Goal: Task Accomplishment & Management: Use online tool/utility

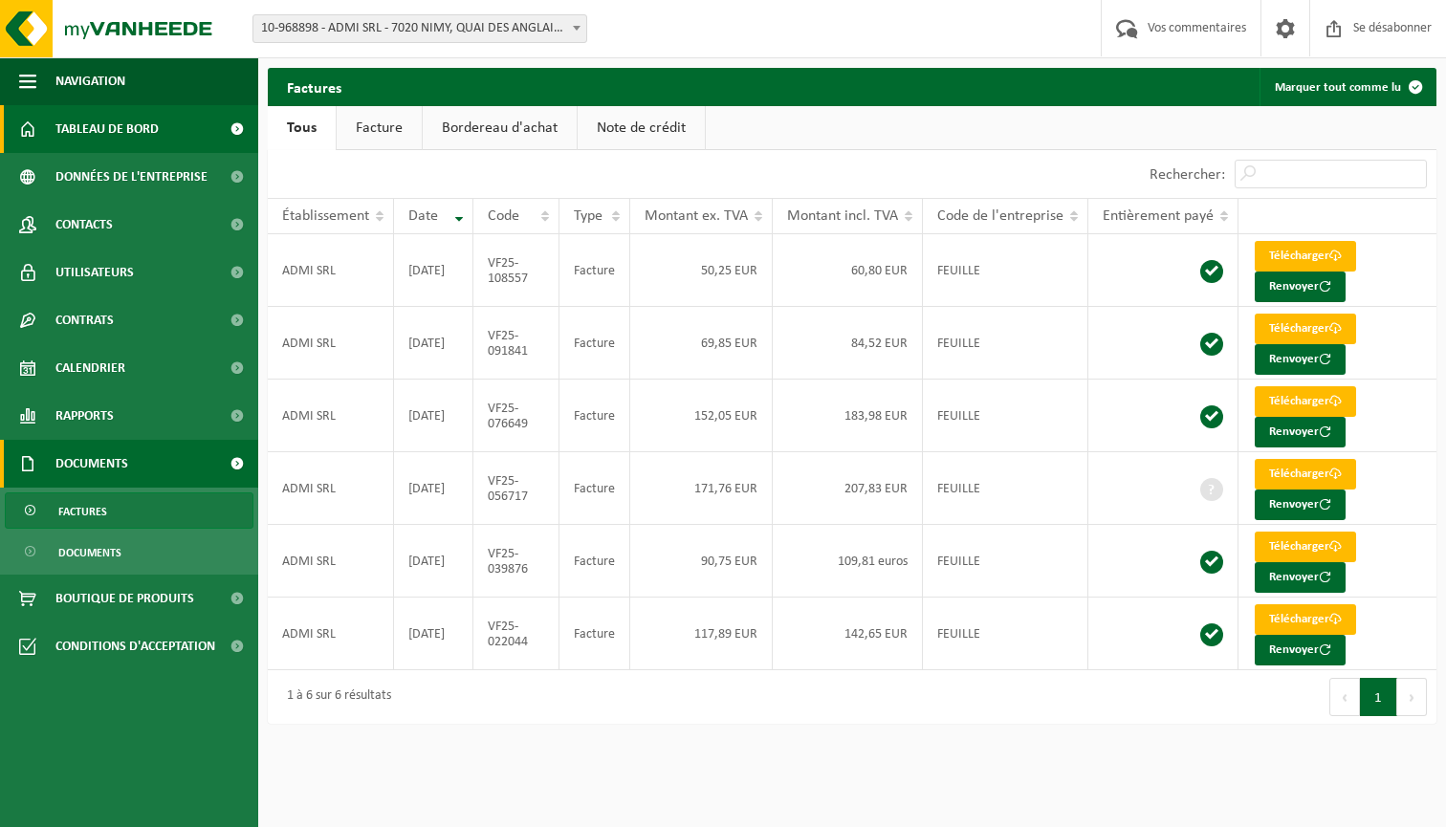
click at [127, 149] on span "TABLEAU DE BORD" at bounding box center [106, 129] width 103 height 48
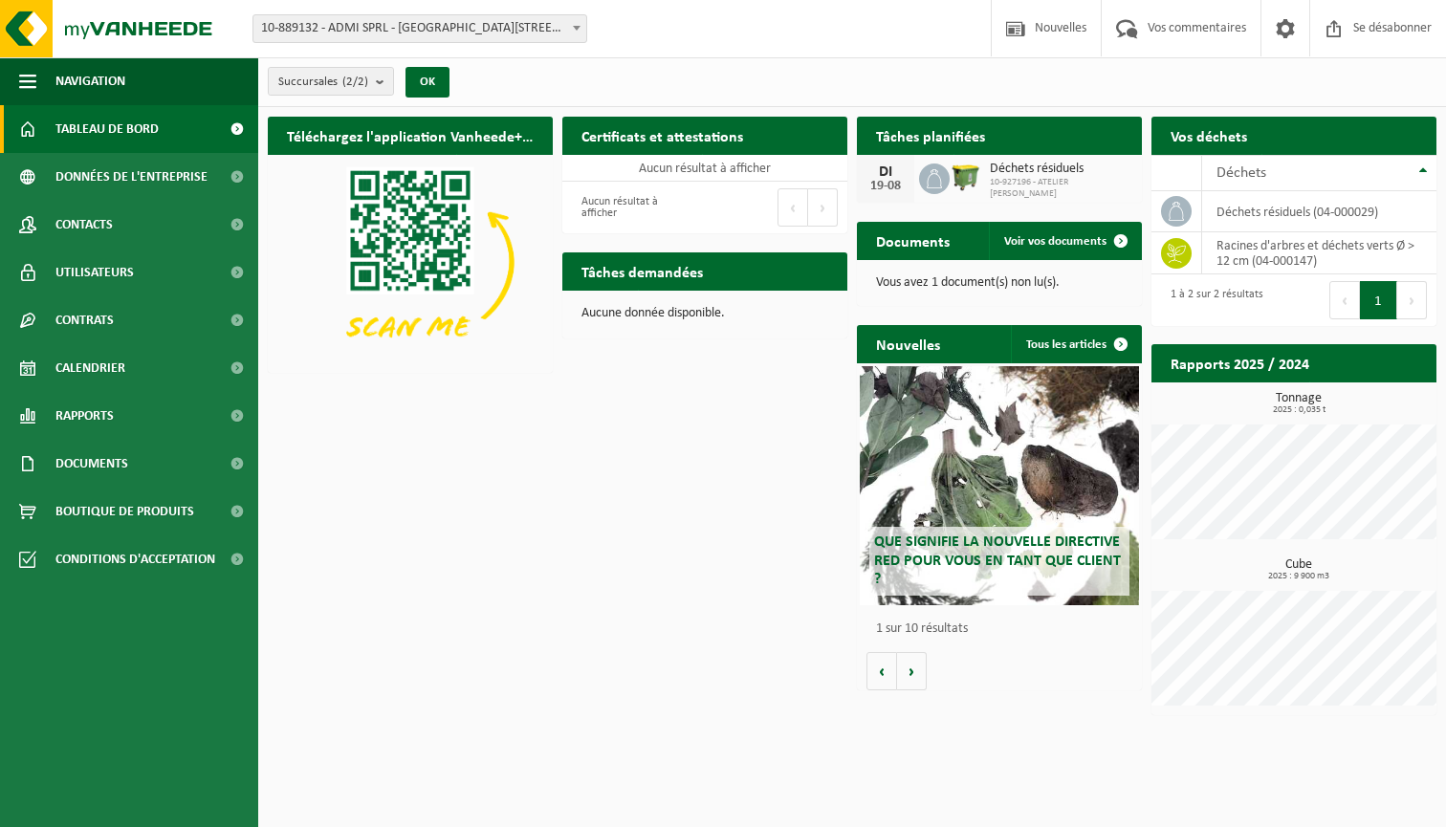
click at [1015, 177] on span "Déchets résiduels" at bounding box center [1061, 169] width 143 height 15
click at [1024, 235] on span "Voir vos documents" at bounding box center [1055, 241] width 102 height 12
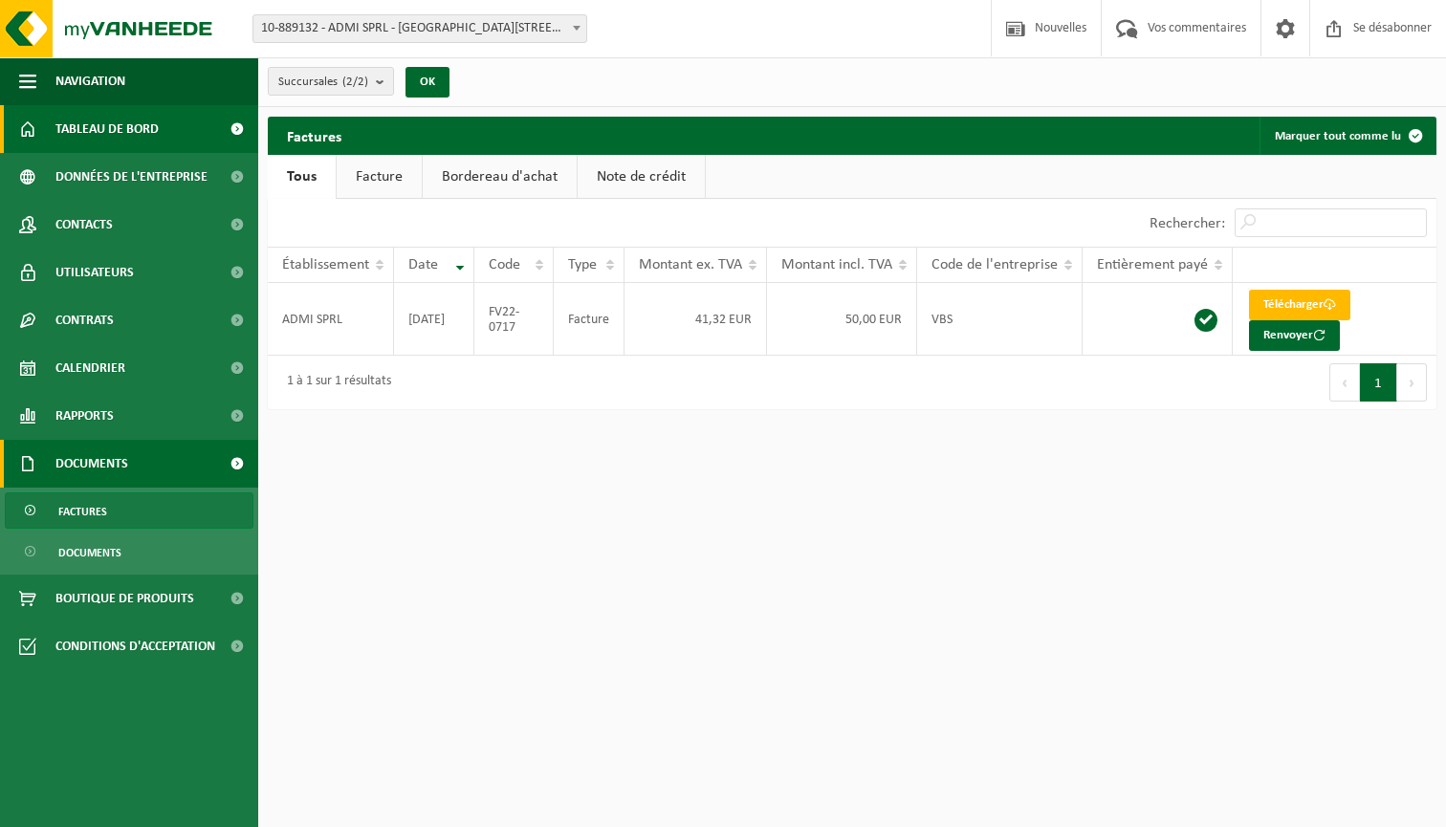
click at [116, 139] on span "TABLEAU DE BORD" at bounding box center [106, 129] width 103 height 48
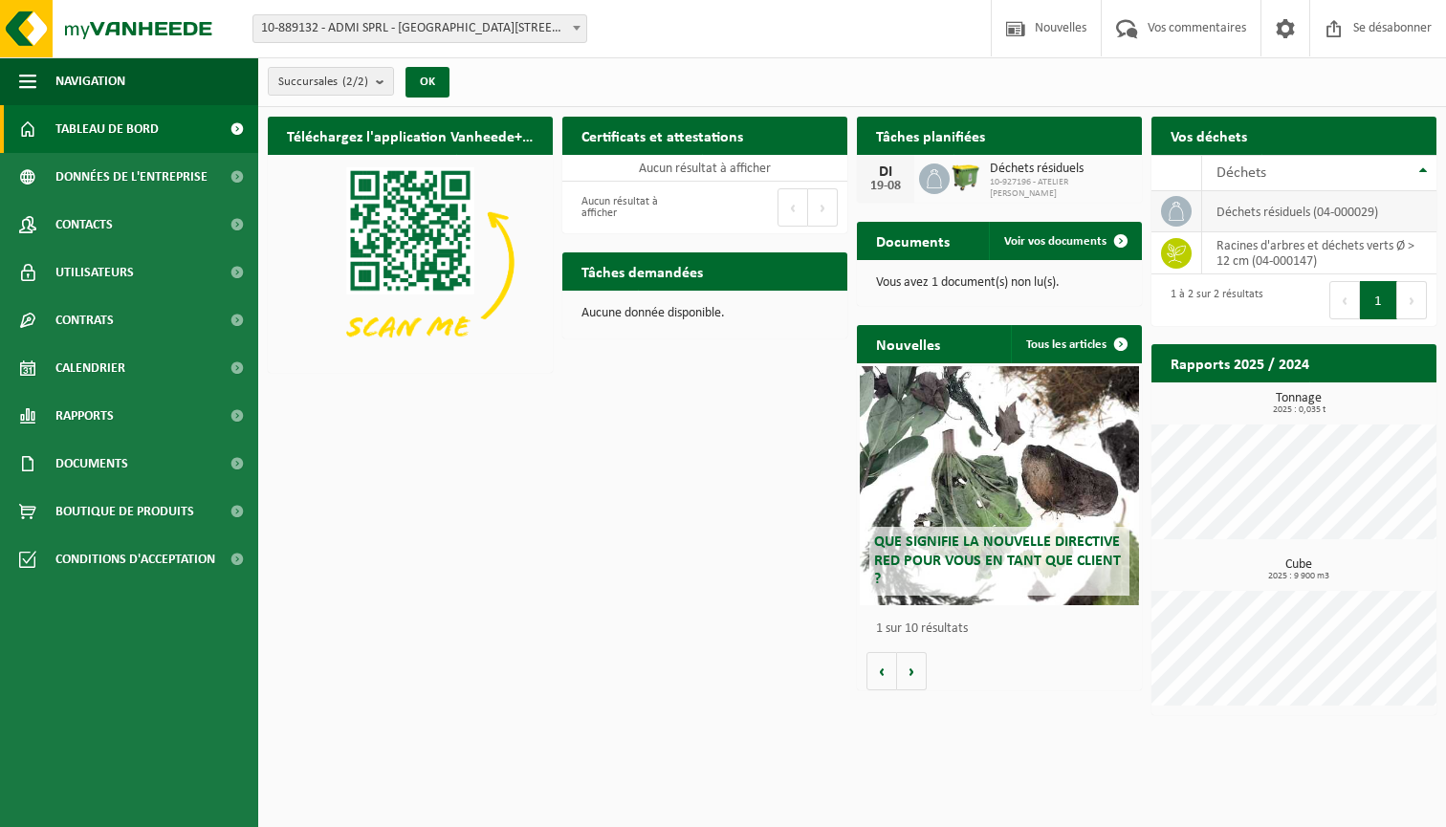
click at [1272, 210] on td "Déchets résiduels (04-000029)" at bounding box center [1319, 211] width 234 height 41
click at [1177, 210] on icon at bounding box center [1176, 211] width 19 height 19
click at [1238, 253] on td "Racines d'arbres et déchets verts Ø > 12 cm (04-000147)" at bounding box center [1319, 253] width 234 height 42
click at [922, 139] on h2 "Tâches planifiées" at bounding box center [930, 135] width 147 height 37
click at [1037, 18] on span "Nouvelles" at bounding box center [1060, 28] width 61 height 56
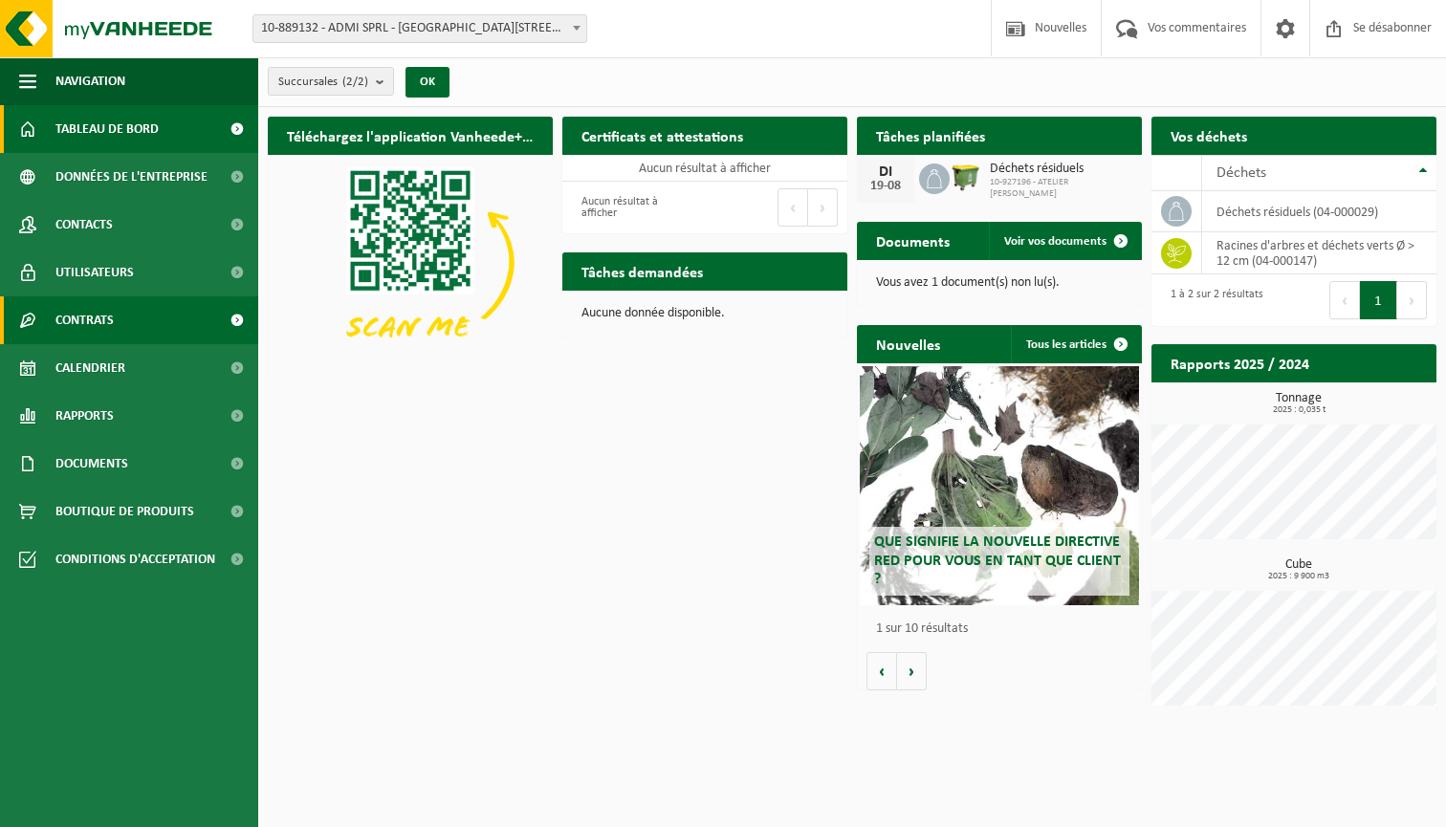
click at [131, 325] on link "CONTRATS" at bounding box center [129, 321] width 258 height 48
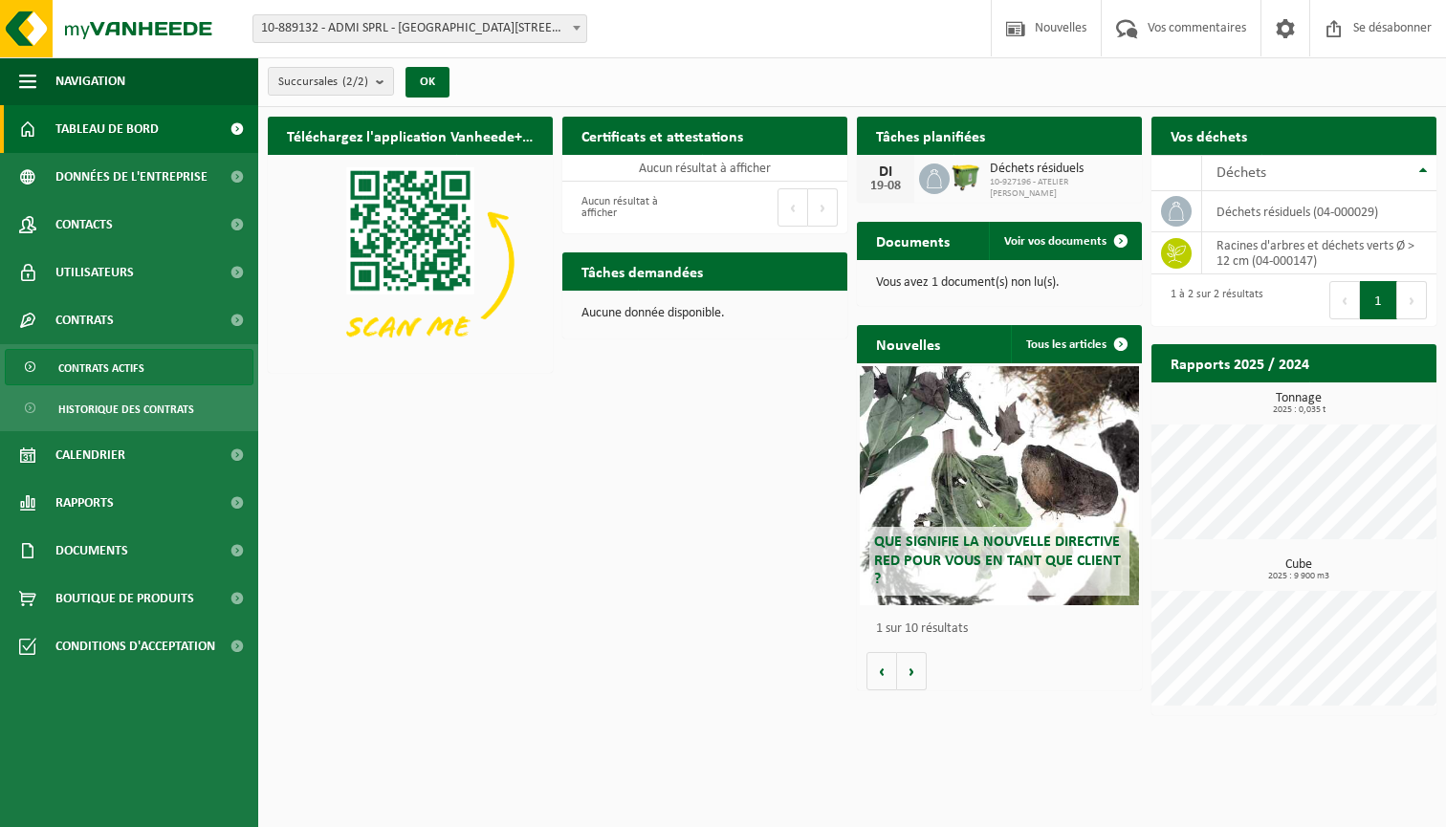
click at [130, 361] on span "CONTRATS ACTIFS" at bounding box center [101, 368] width 86 height 36
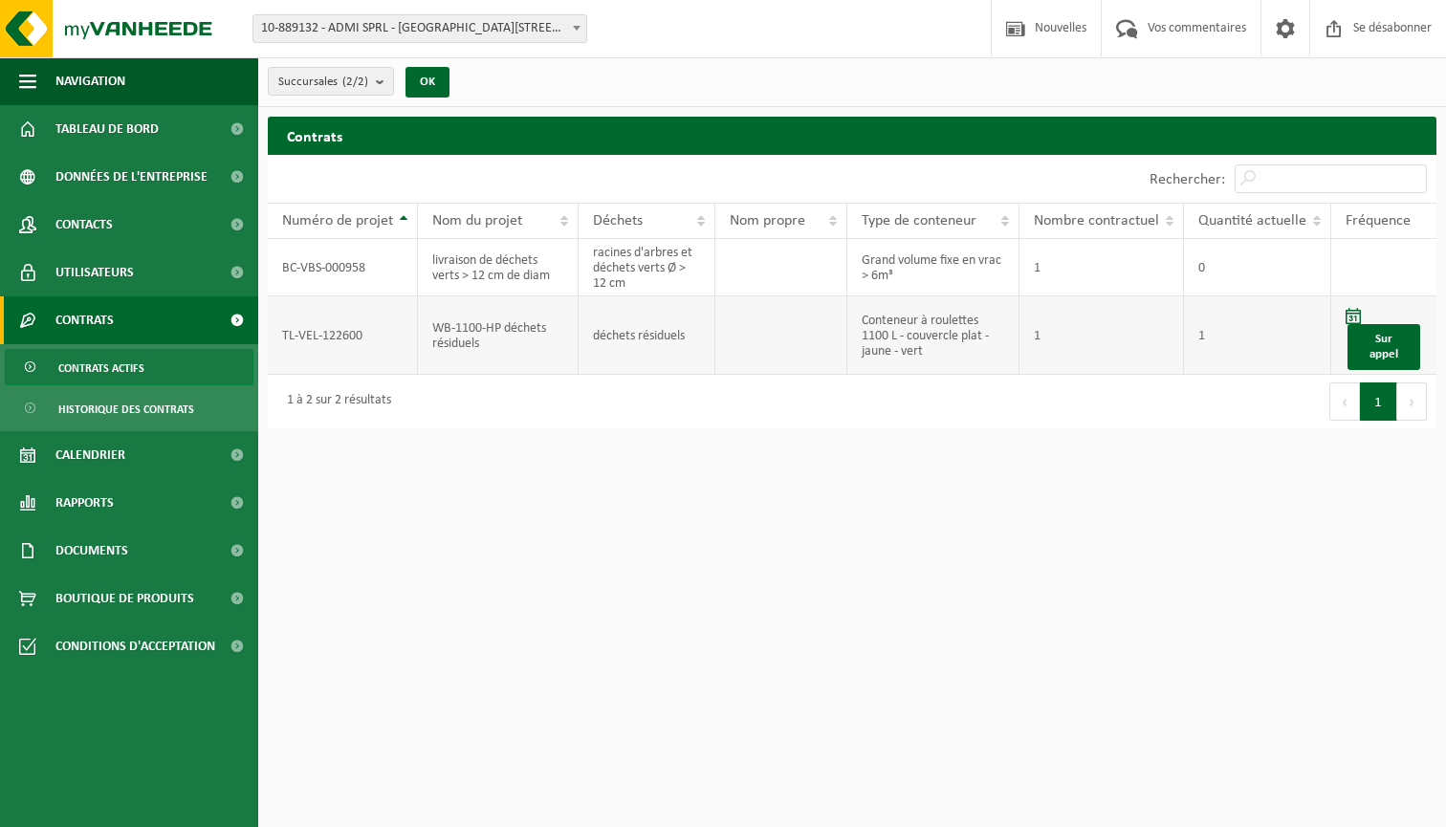
click at [1305, 341] on td "1" at bounding box center [1257, 336] width 147 height 78
click at [1405, 350] on link "Sur appel" at bounding box center [1384, 347] width 73 height 46
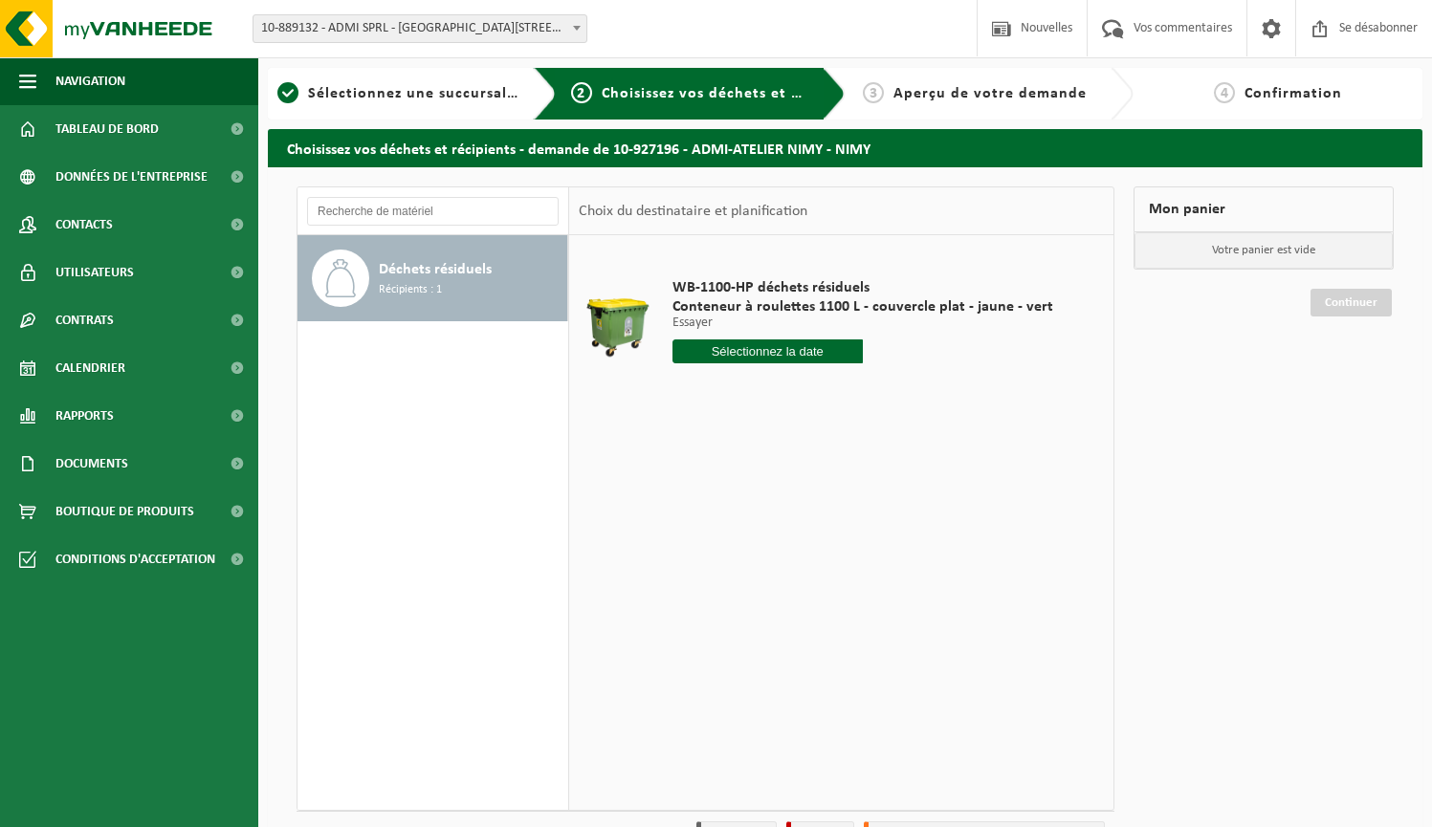
click at [846, 355] on input "text" at bounding box center [767, 352] width 190 height 24
click at [734, 593] on div "26" at bounding box center [723, 601] width 33 height 31
type input "Van 2025-08-26"
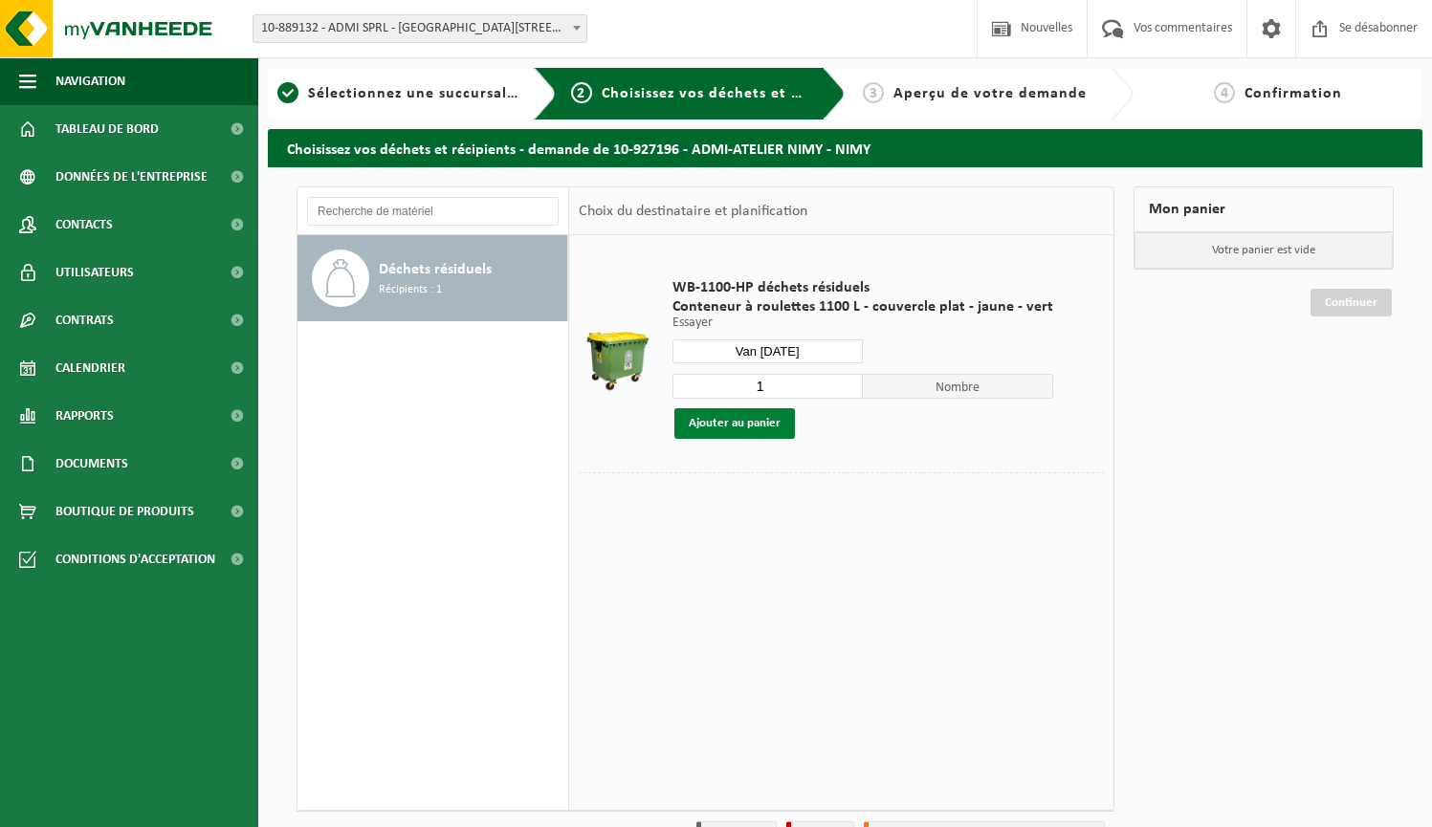
click at [745, 428] on button "Ajouter au panier" at bounding box center [734, 423] width 121 height 31
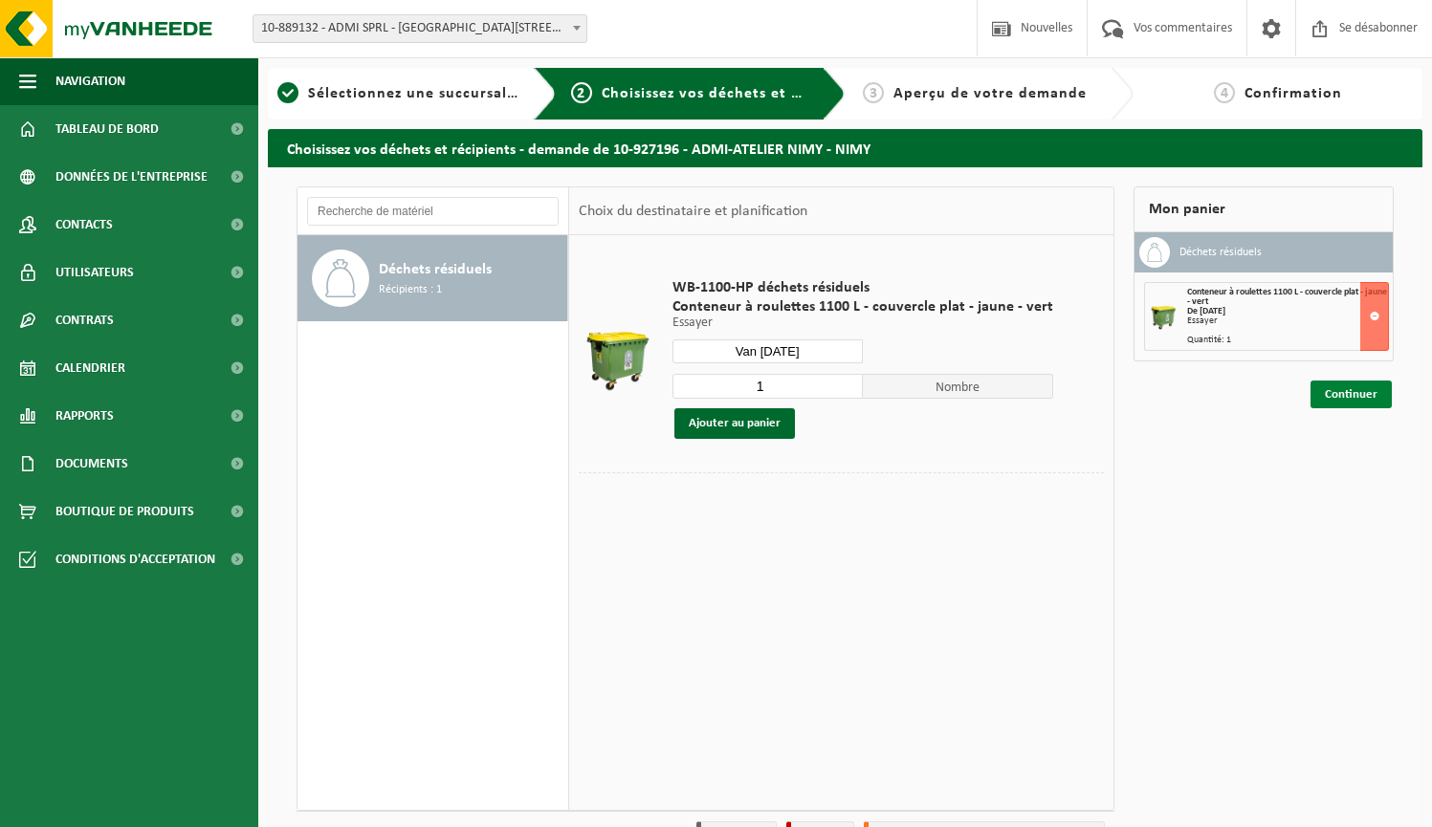
click at [1348, 393] on link "Continuer" at bounding box center [1350, 395] width 81 height 28
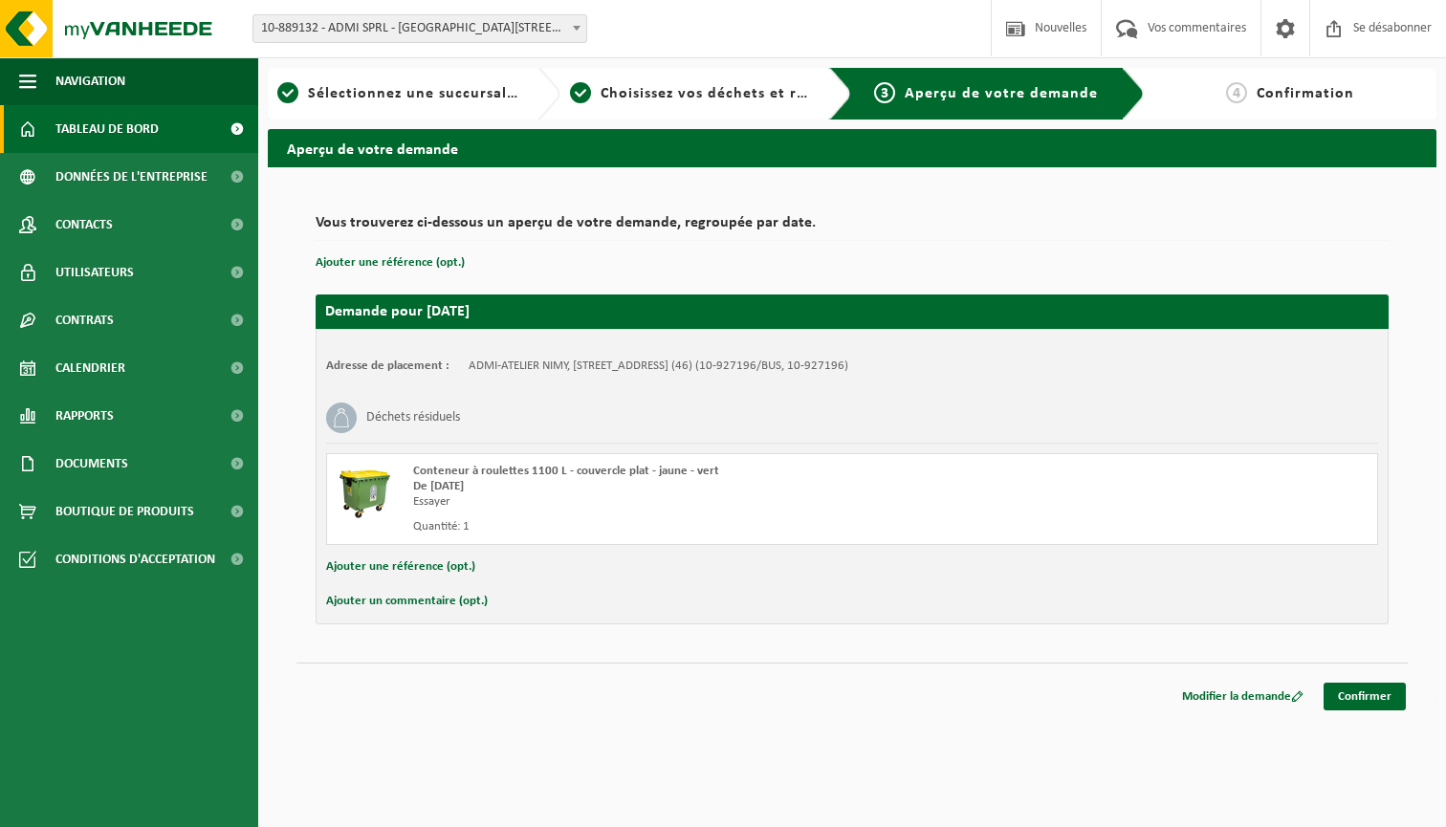
click at [149, 121] on span "TABLEAU DE BORD" at bounding box center [106, 129] width 103 height 48
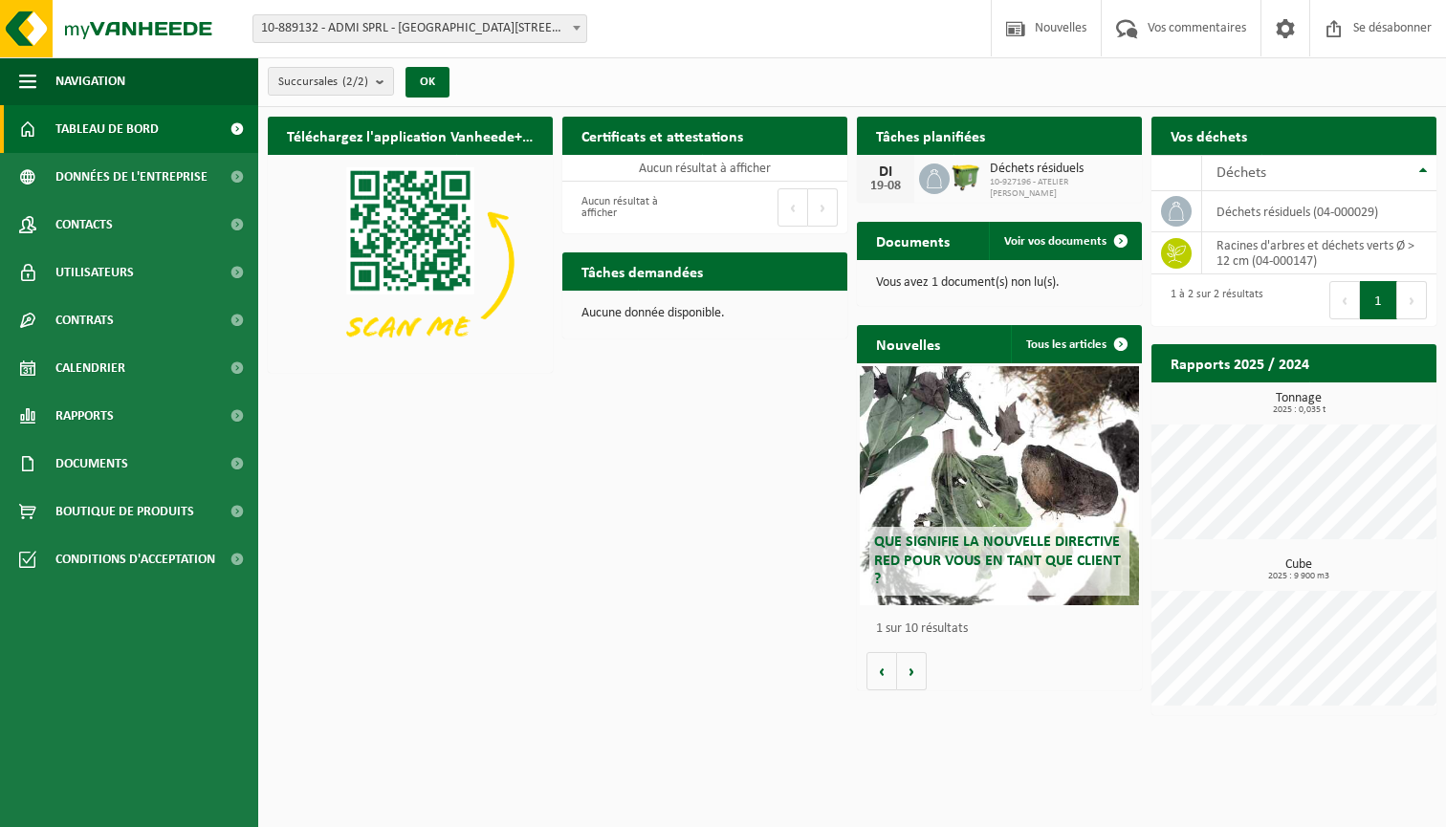
click at [914, 125] on h2 "Tâches planifiées" at bounding box center [930, 135] width 147 height 37
click at [1025, 183] on span "10-927196 - ATELIER [PERSON_NAME]" at bounding box center [1061, 188] width 143 height 23
click at [1076, 242] on span "Voir vos documents" at bounding box center [1055, 241] width 102 height 12
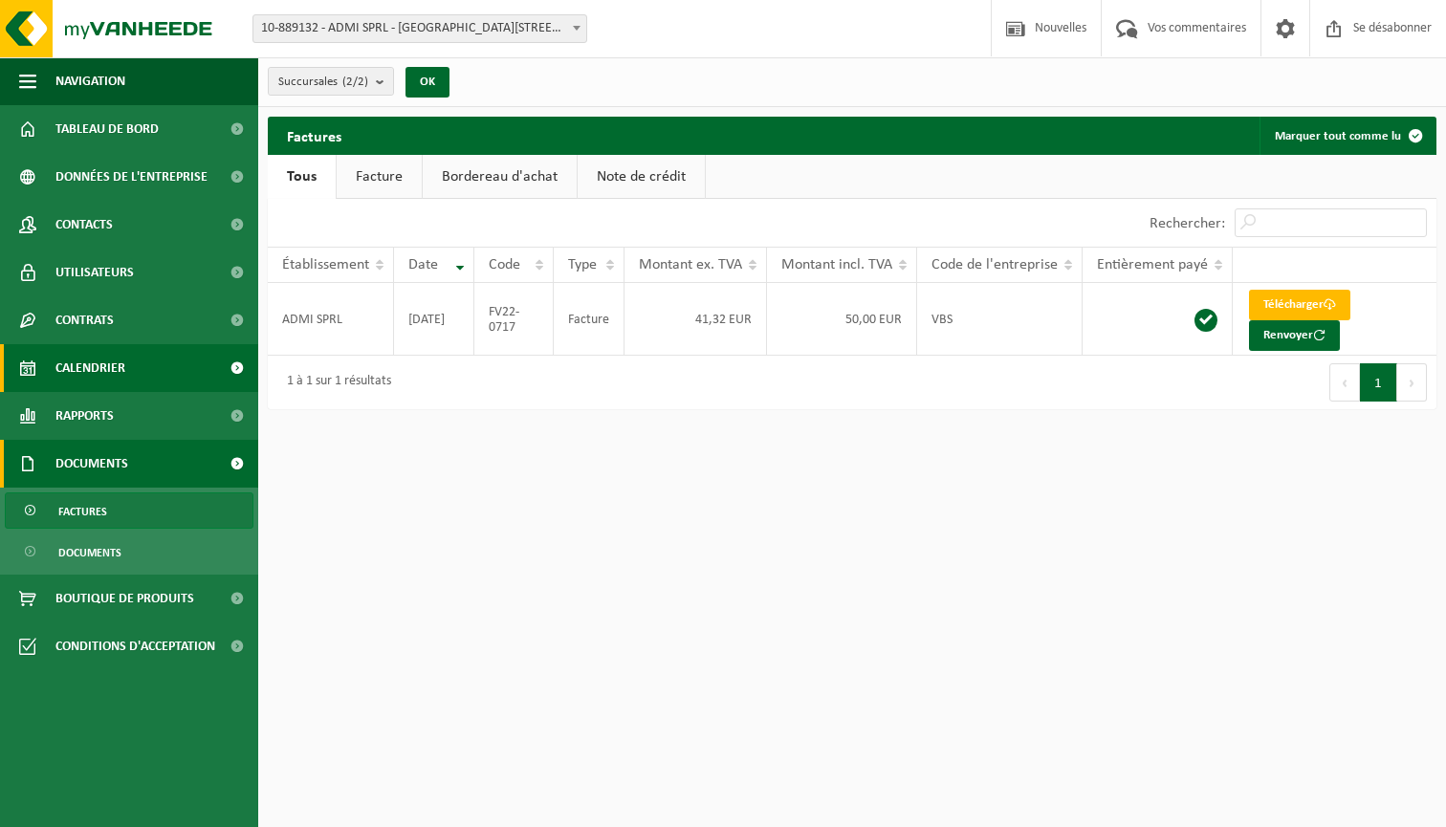
click at [109, 368] on span "CALENDRIER" at bounding box center [90, 368] width 70 height 48
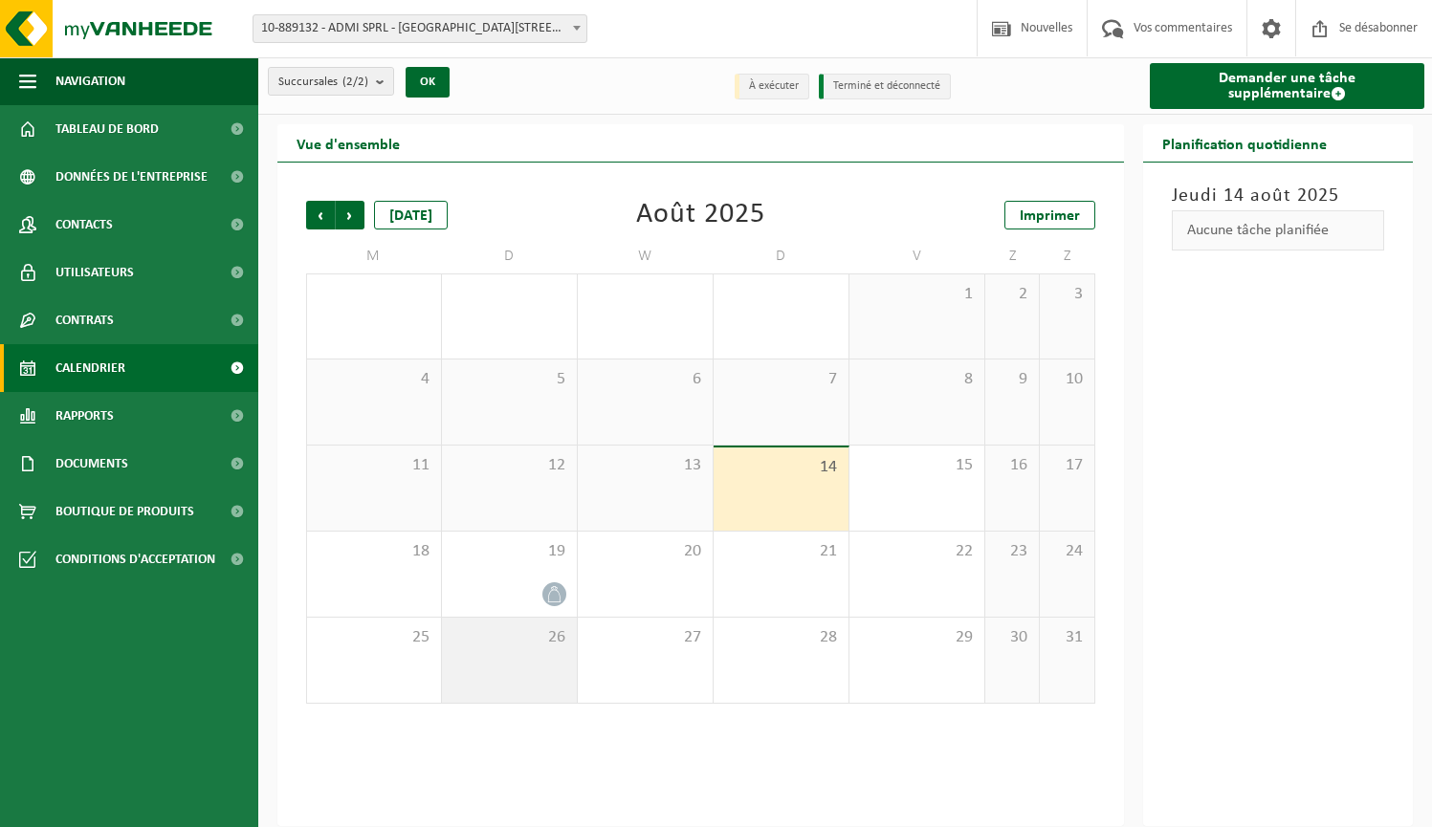
click at [530, 655] on div "26" at bounding box center [509, 660] width 135 height 85
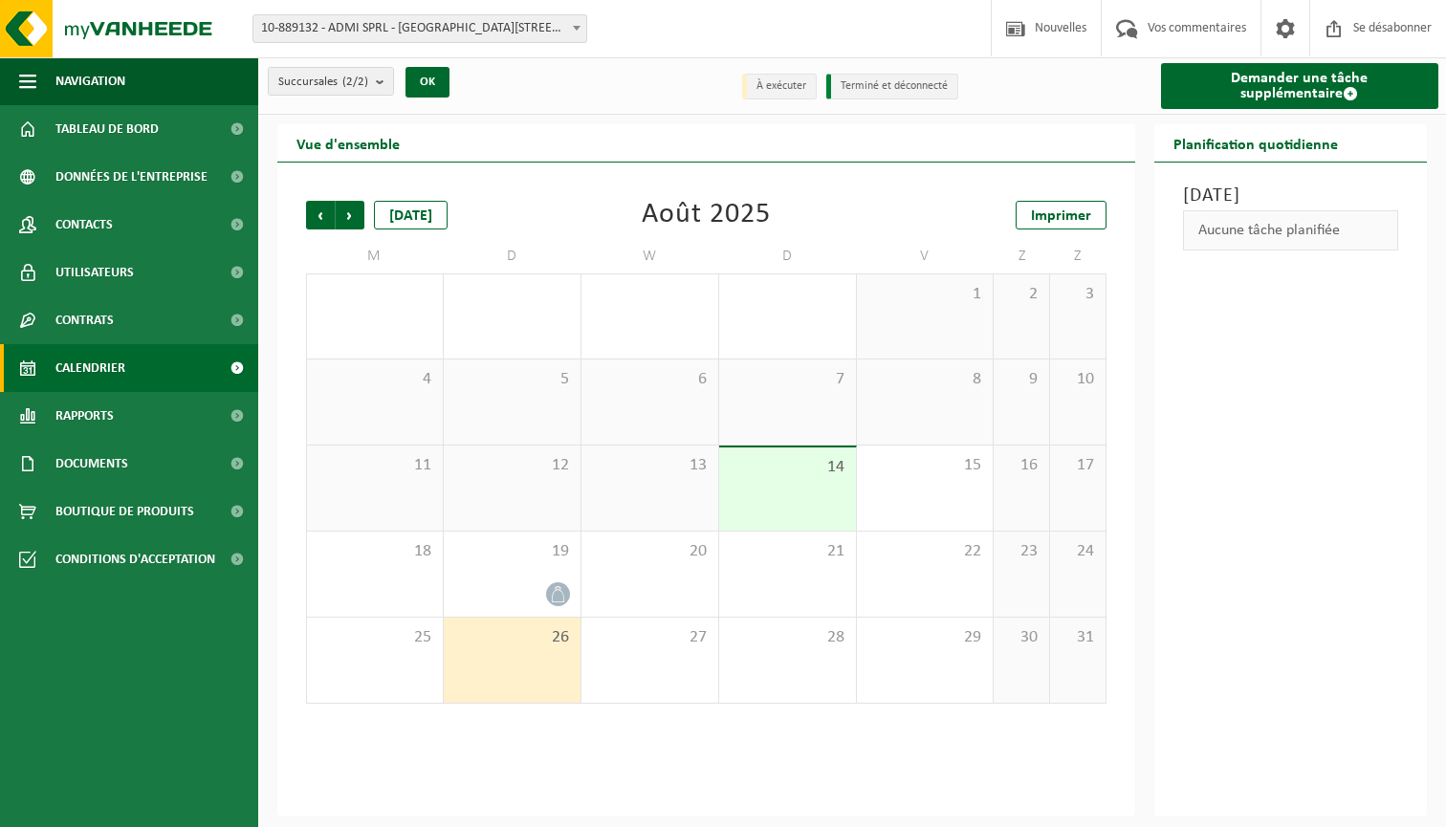
click at [530, 655] on div "26" at bounding box center [512, 660] width 137 height 85
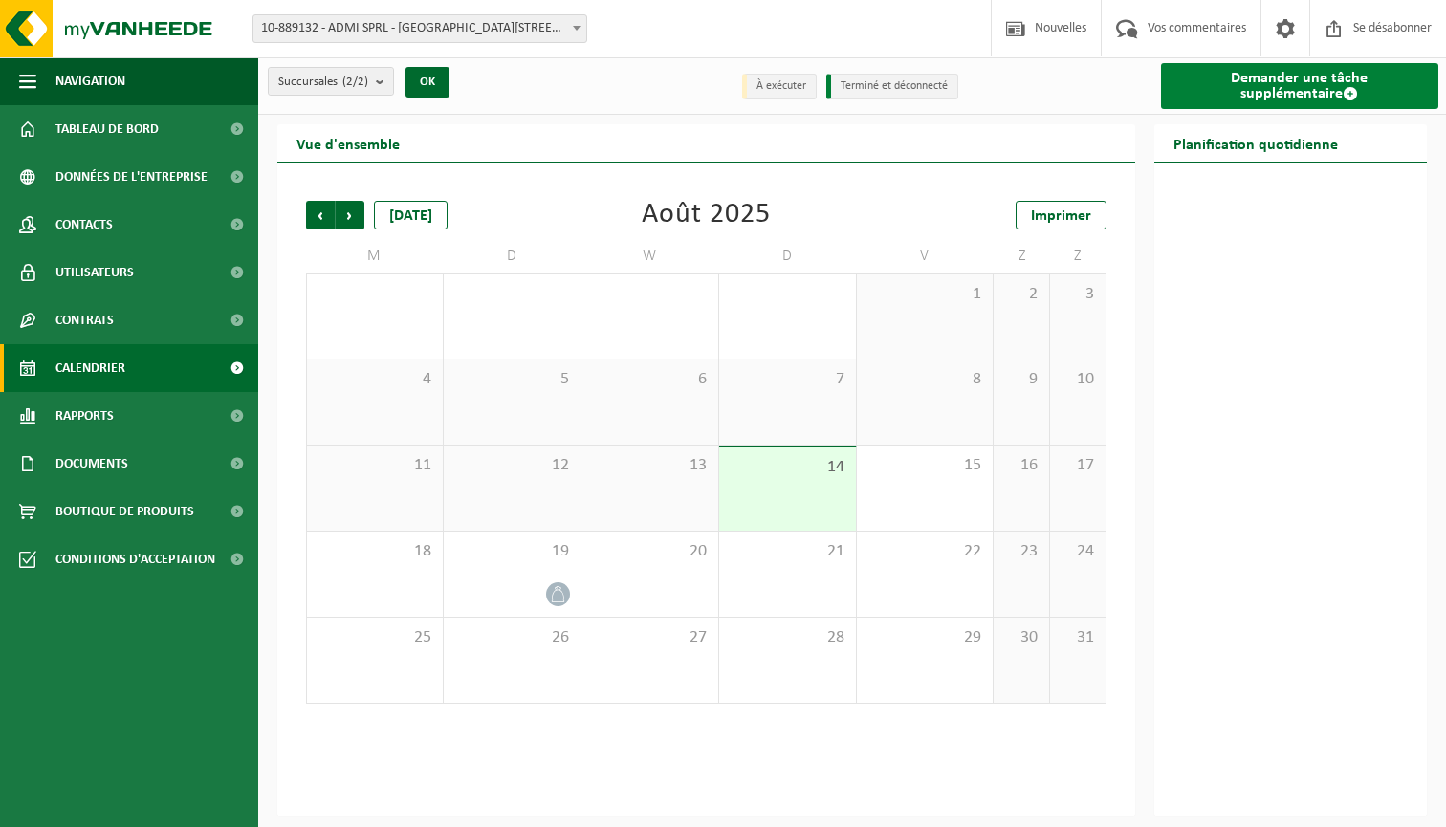
click at [1302, 76] on link "Demander une tâche supplémentaire" at bounding box center [1300, 86] width 278 height 46
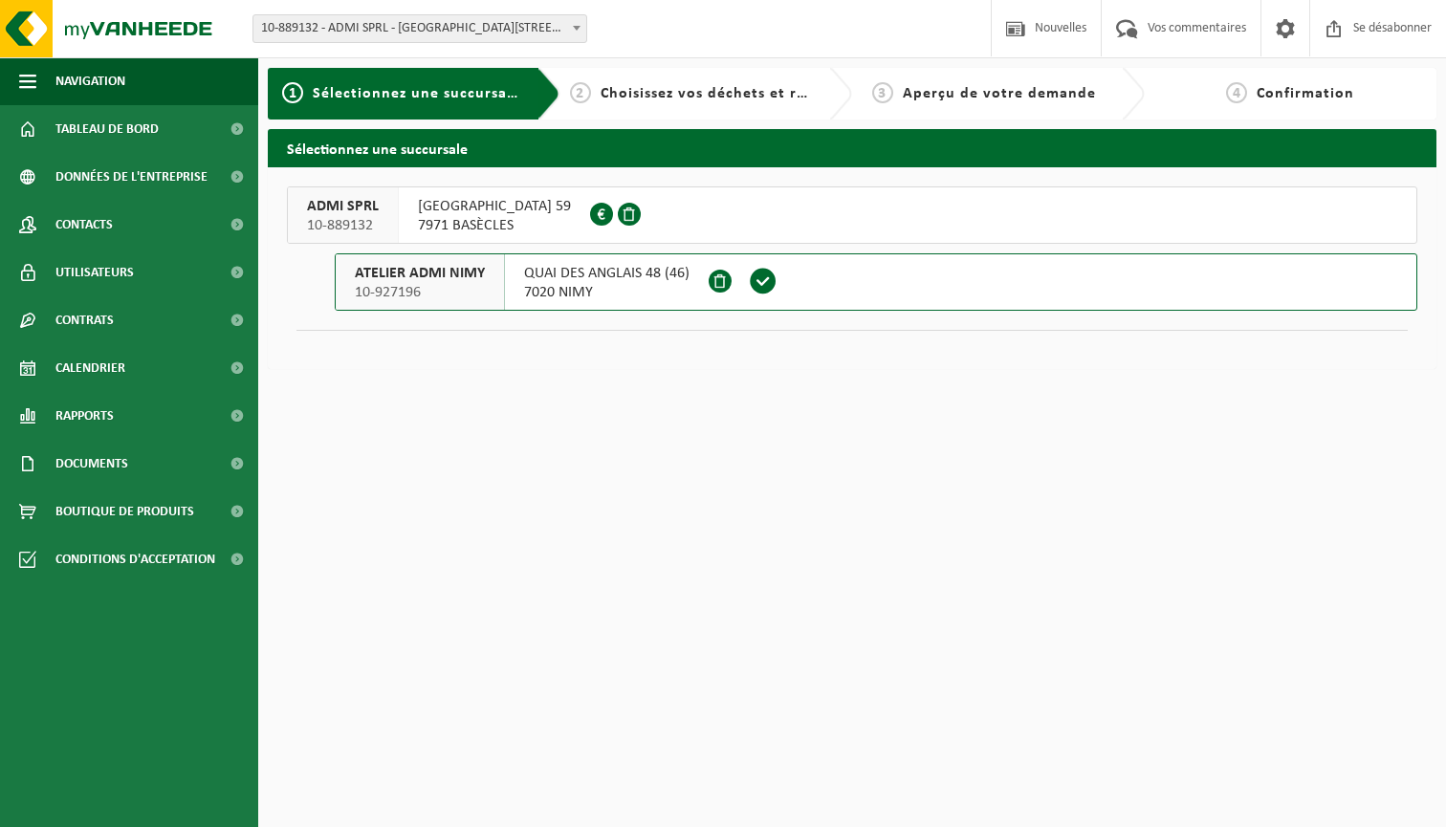
click at [515, 292] on div "QUAI DES ANGLAIS 48 (46) 7020 NIMY" at bounding box center [607, 281] width 204 height 55
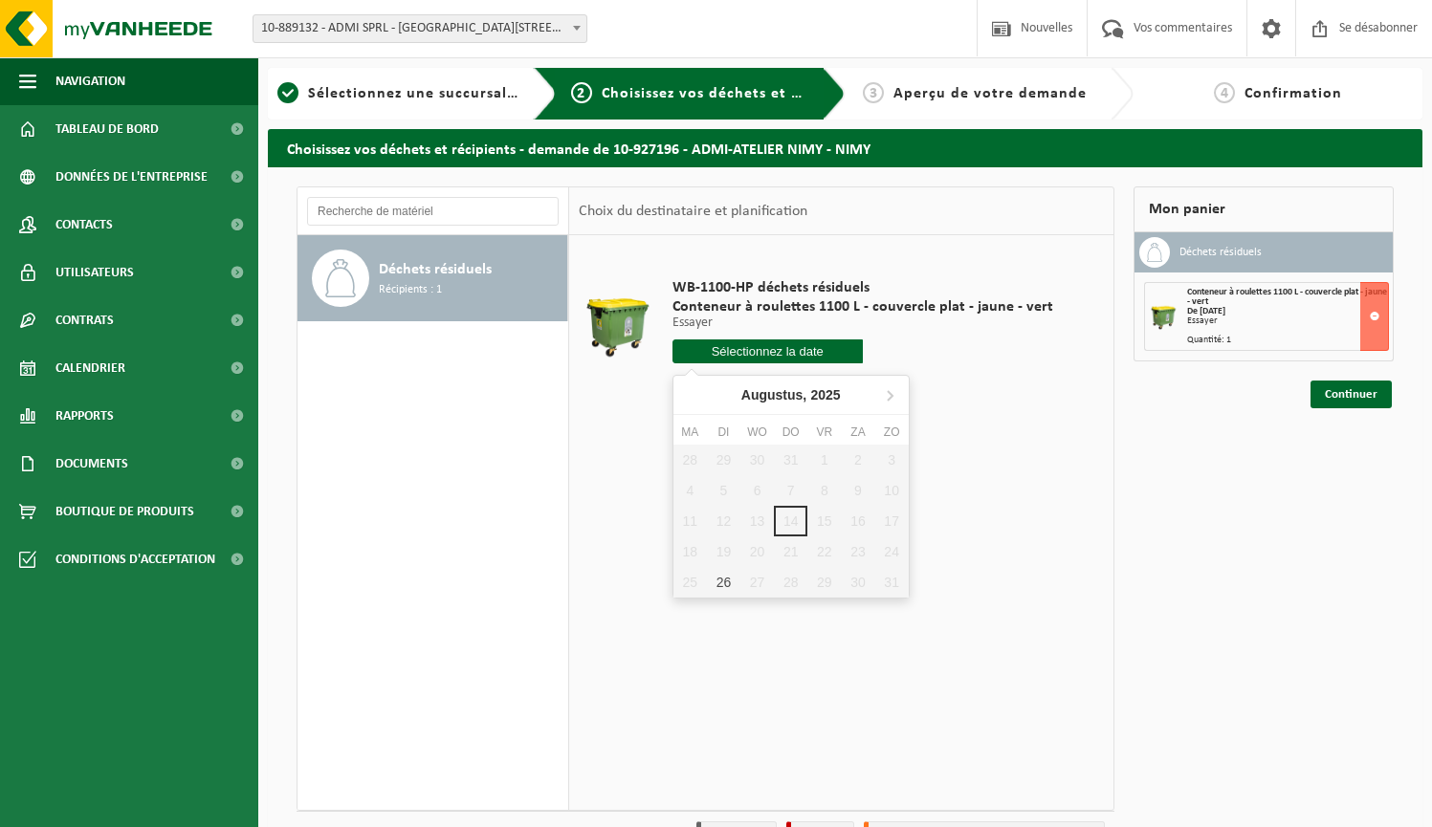
click at [727, 357] on input "text" at bounding box center [767, 352] width 190 height 24
click at [719, 607] on div "26" at bounding box center [723, 601] width 33 height 31
type input "Van 2025-08-26"
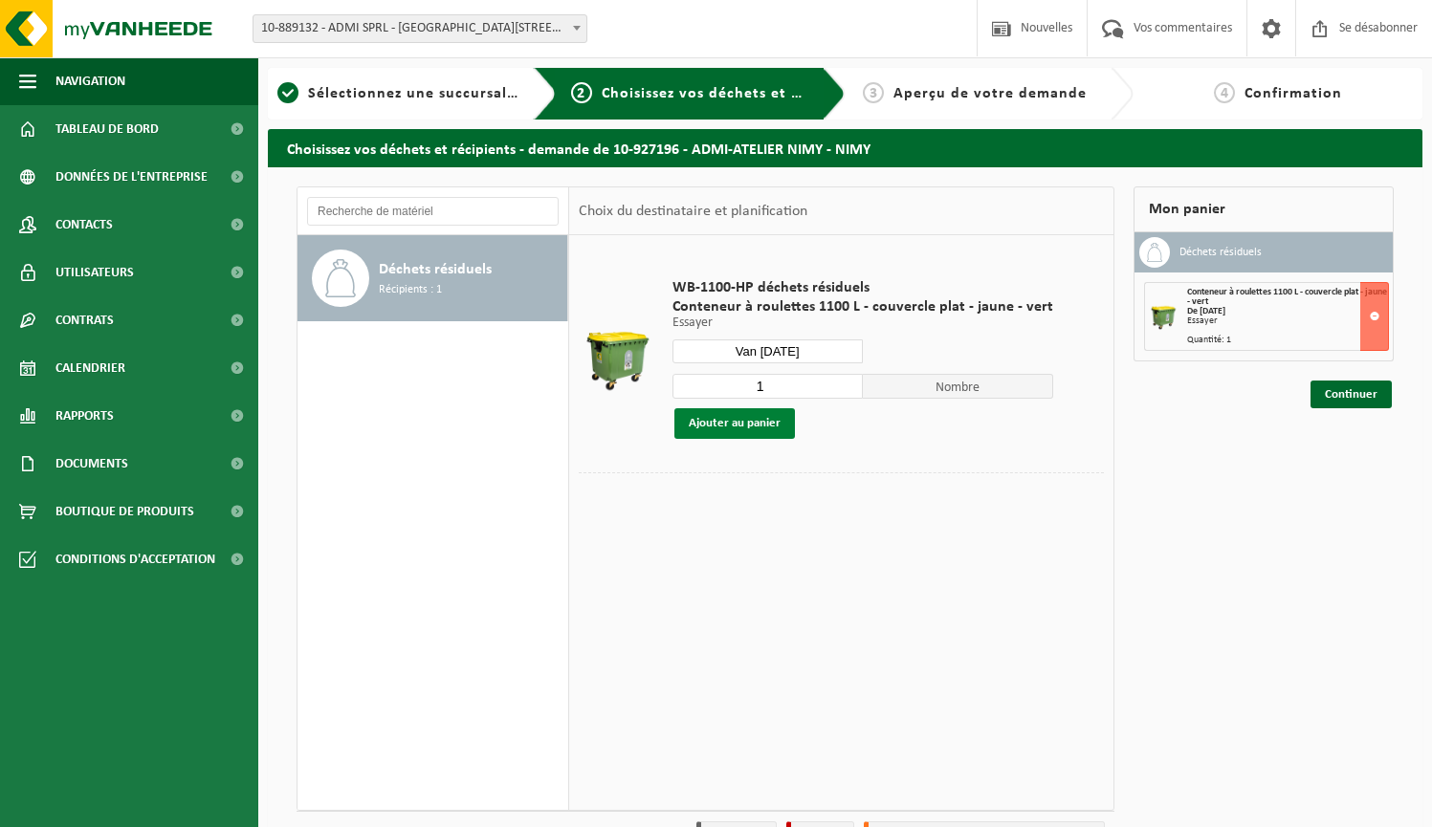
click at [746, 424] on button "Ajouter au panier" at bounding box center [734, 423] width 121 height 31
click at [1348, 393] on link "Continuer" at bounding box center [1350, 395] width 81 height 28
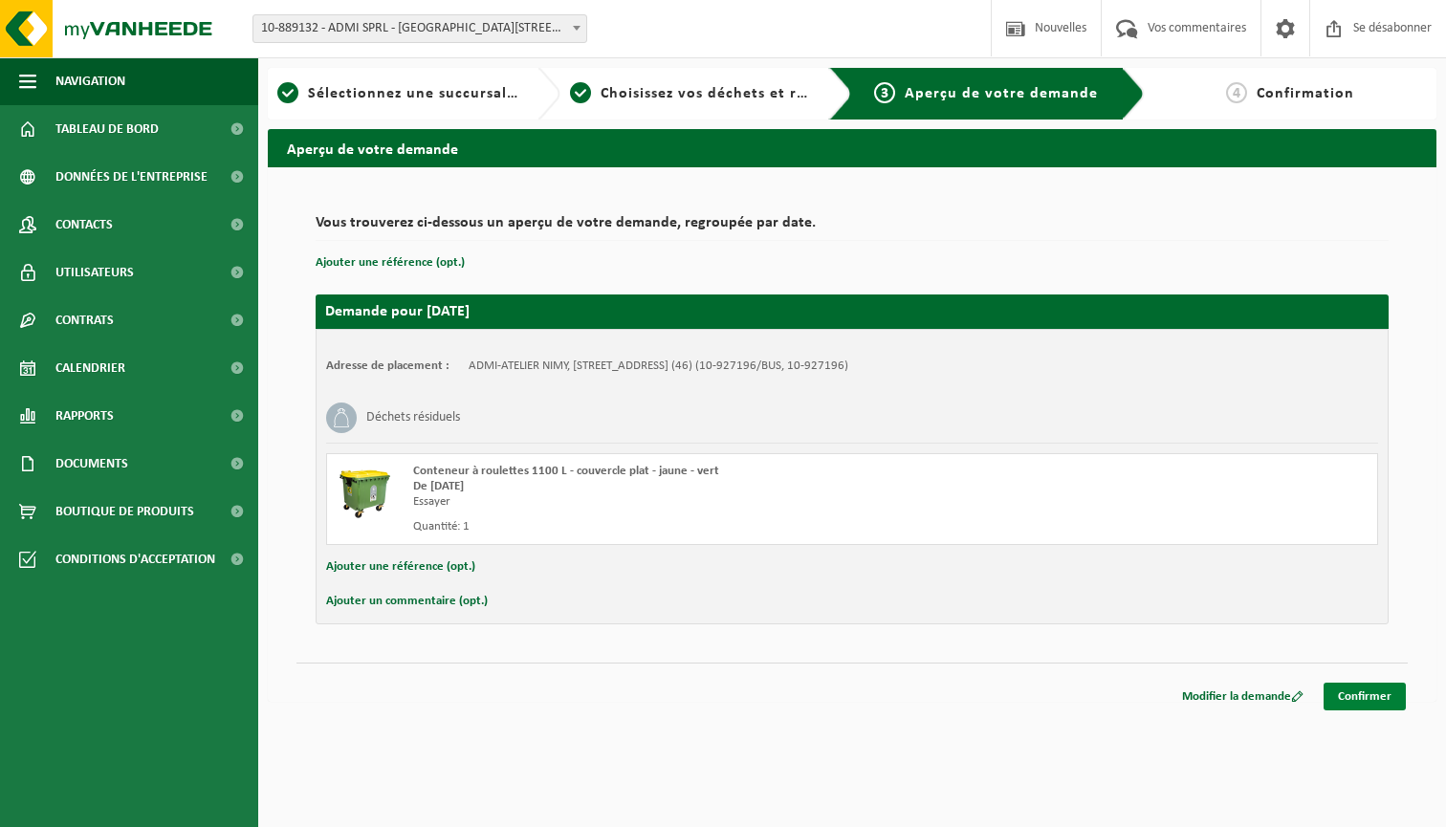
click at [1379, 704] on link "Confirmer" at bounding box center [1365, 697] width 82 height 28
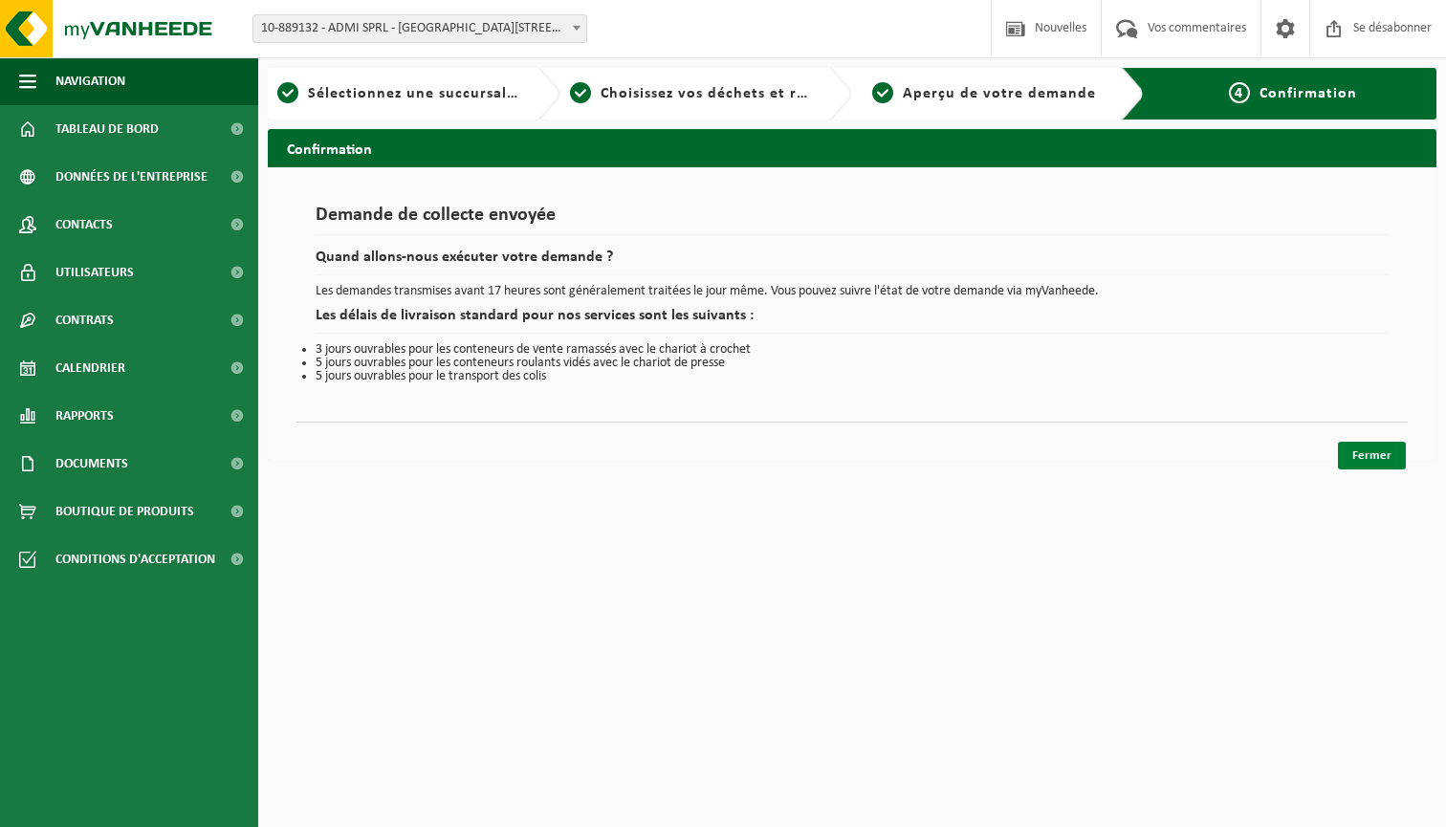
click at [1380, 452] on link "Fermer" at bounding box center [1372, 456] width 68 height 28
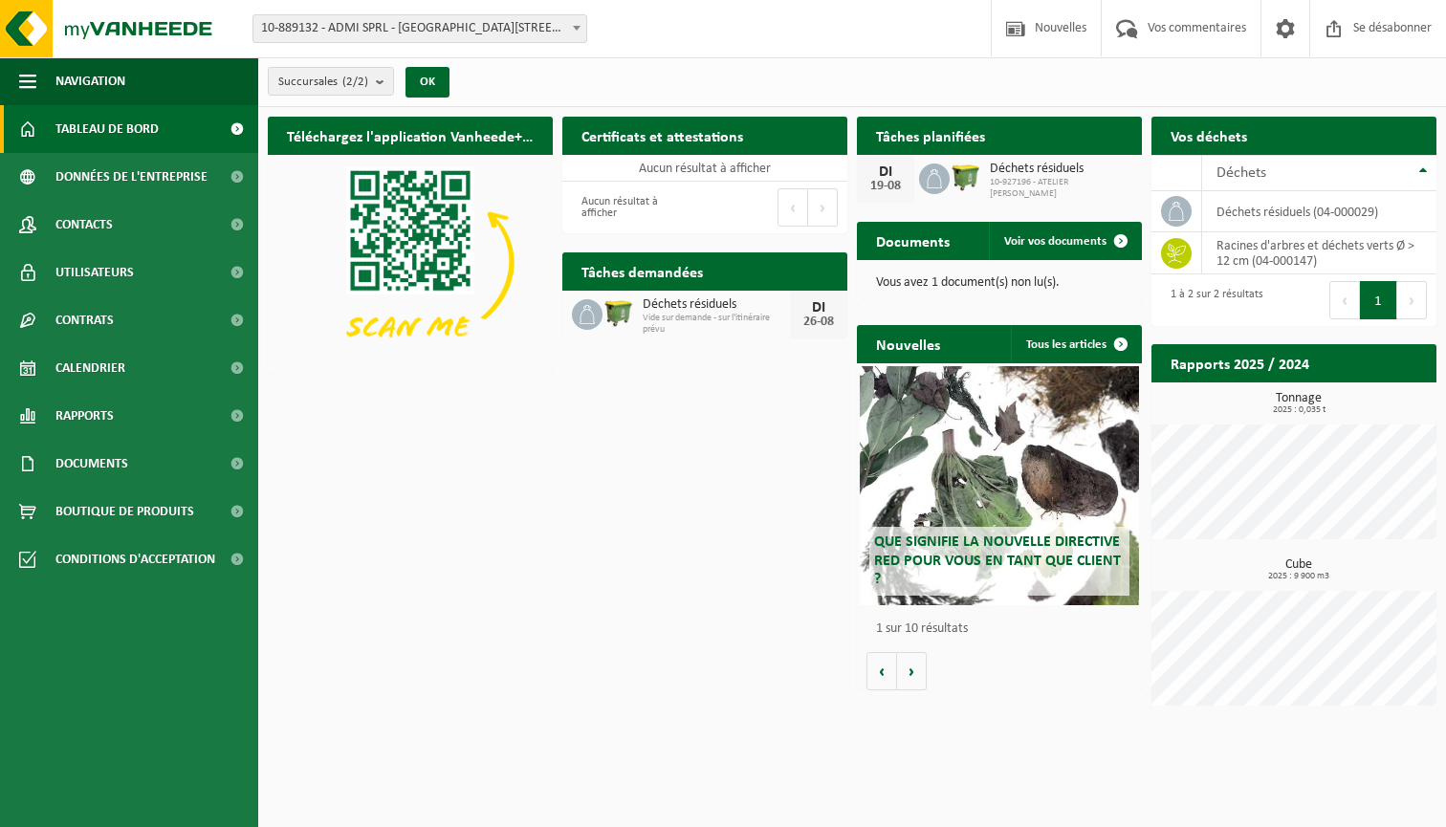
click at [130, 125] on span "TABLEAU DE BORD" at bounding box center [106, 129] width 103 height 48
